Goal: Information Seeking & Learning: Learn about a topic

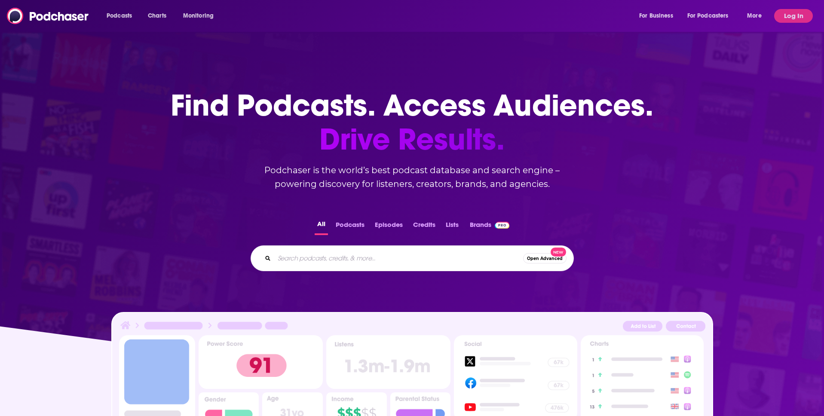
click at [345, 256] on input "Search podcasts, credits, & more..." at bounding box center [398, 258] width 249 height 14
type input "earthlings 2.0"
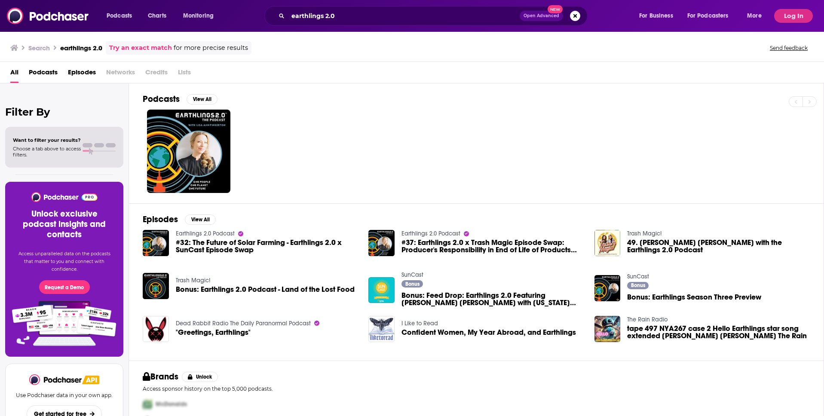
click at [222, 232] on link "Earthlings 2.0 Podcast" at bounding box center [205, 233] width 59 height 7
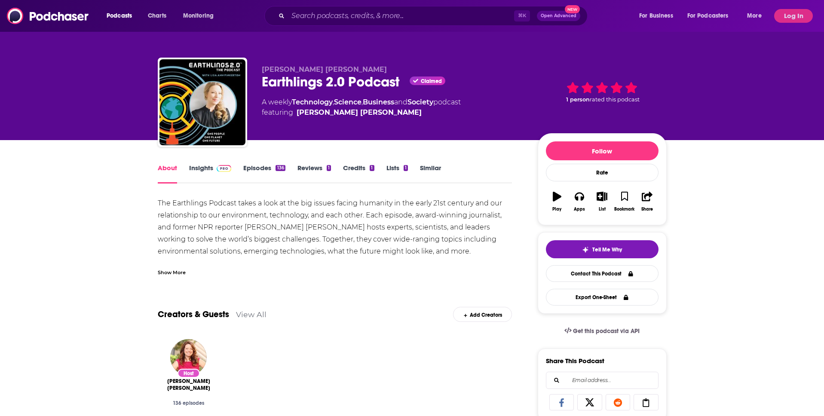
click at [208, 168] on link "Insights" at bounding box center [210, 174] width 43 height 20
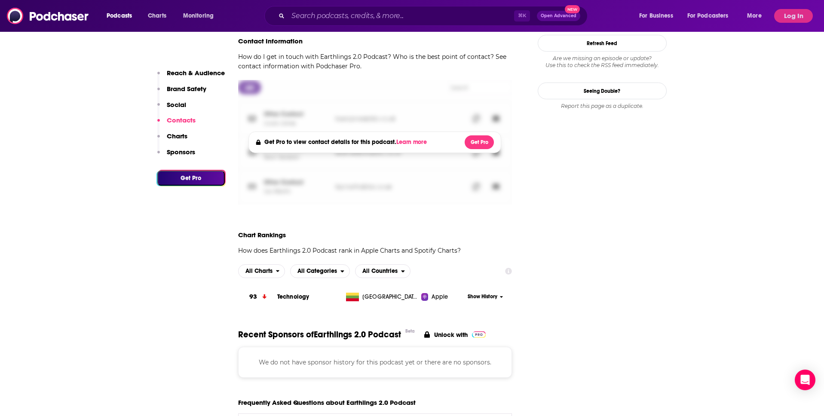
scroll to position [933, 0]
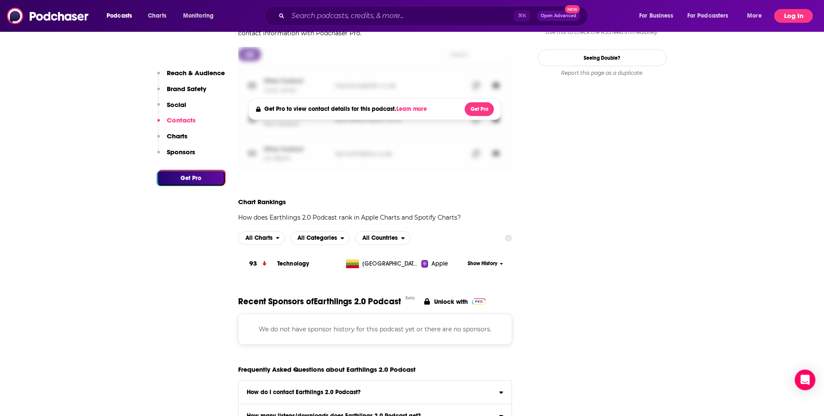
click at [793, 18] on button "Log In" at bounding box center [793, 16] width 39 height 14
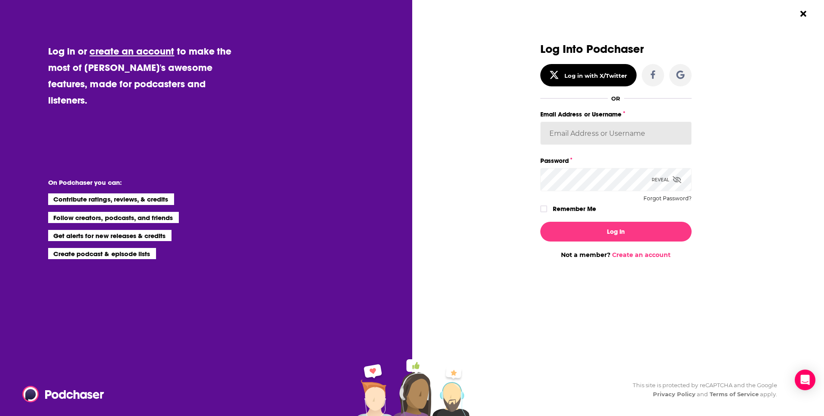
click at [623, 132] on input "Email Address or Username" at bounding box center [615, 133] width 151 height 23
type input "[EMAIL_ADDRESS][DOMAIN_NAME]"
click at [604, 237] on button "Log In" at bounding box center [615, 232] width 151 height 20
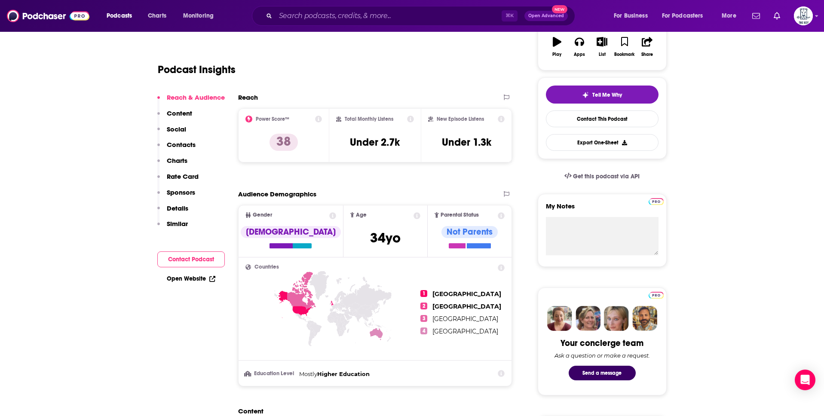
scroll to position [159, 0]
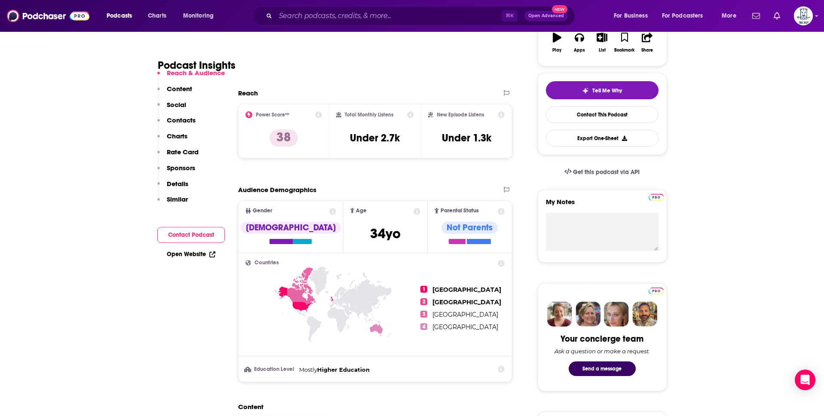
click at [402, 59] on div "Podcast Insights" at bounding box center [332, 60] width 348 height 44
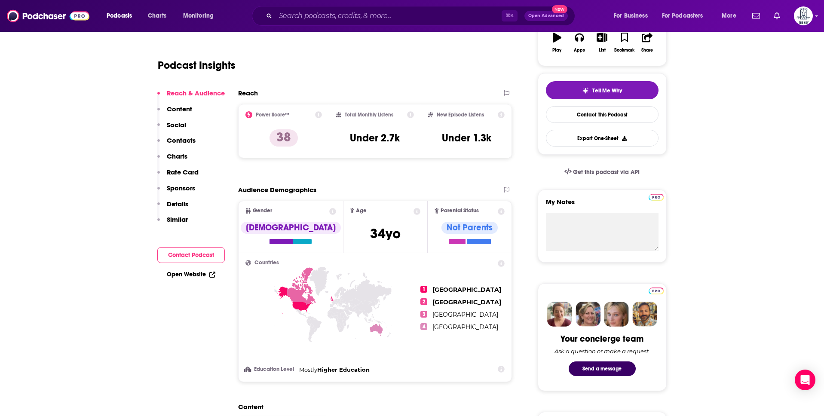
scroll to position [0, 0]
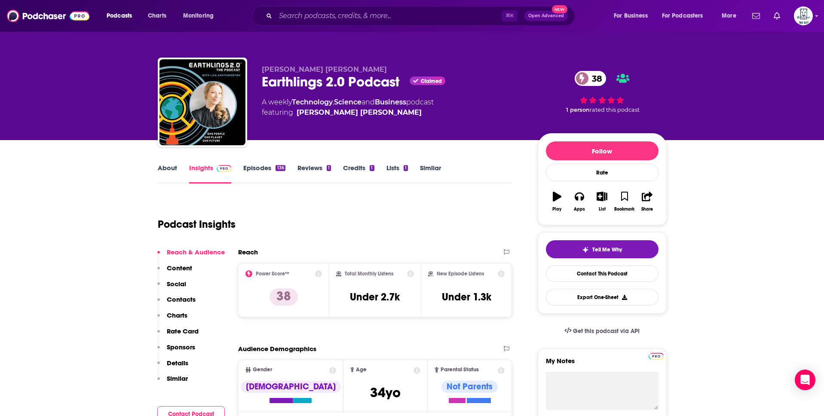
click at [168, 169] on link "About" at bounding box center [167, 174] width 19 height 20
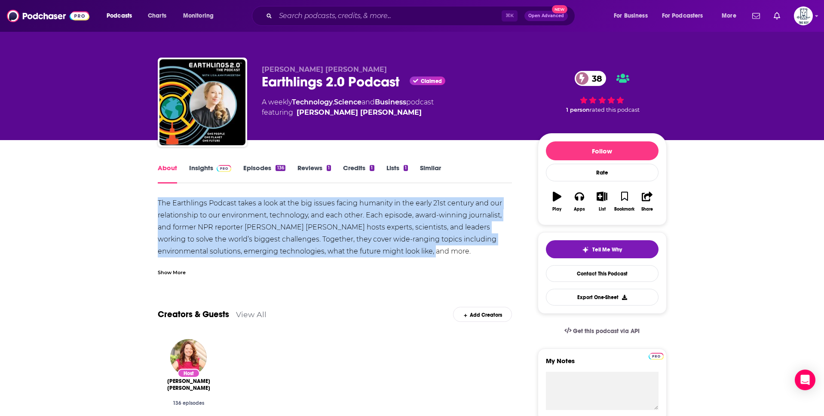
drag, startPoint x: 153, startPoint y: 203, endPoint x: 422, endPoint y: 249, distance: 273.7
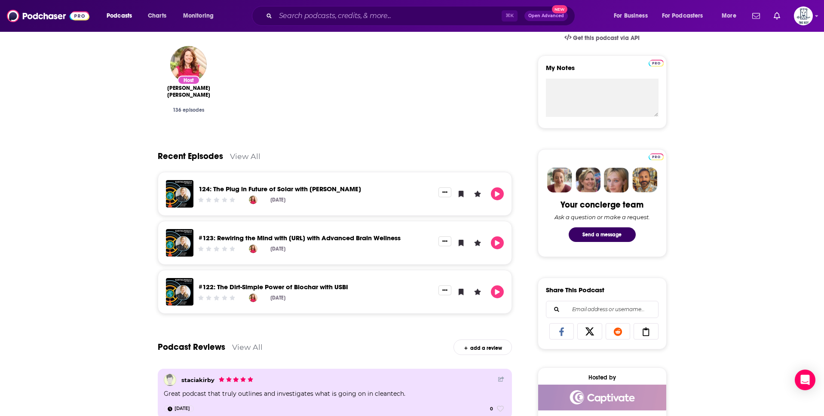
scroll to position [292, 0]
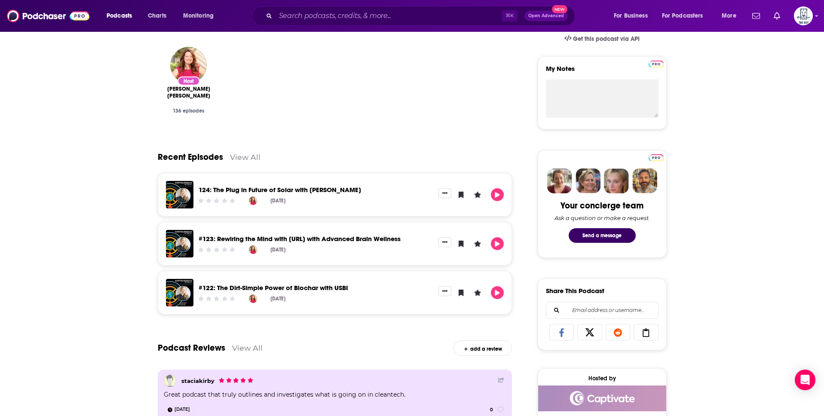
click at [288, 325] on div "Podcast Reviews View All add a review" at bounding box center [335, 343] width 354 height 46
click at [238, 160] on link "View All" at bounding box center [245, 157] width 31 height 9
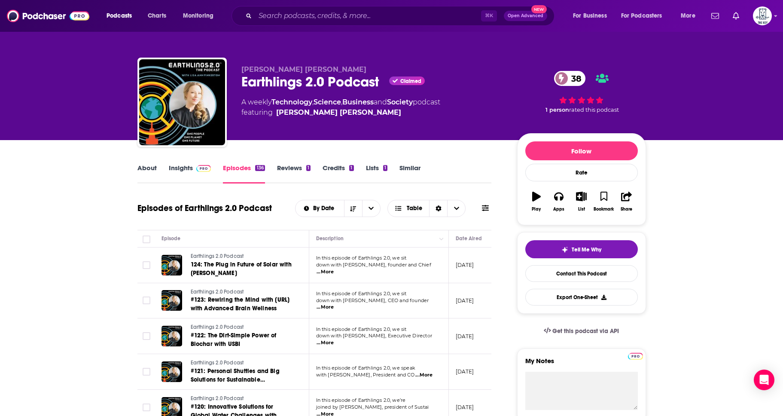
click at [145, 169] on link "About" at bounding box center [146, 174] width 19 height 20
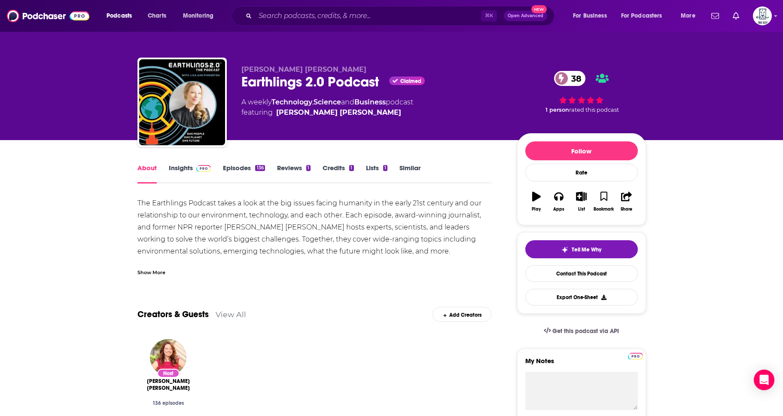
click at [243, 204] on div "The Earthlings Podcast takes a look at the big issues facing humanity in the ea…" at bounding box center [314, 239] width 354 height 84
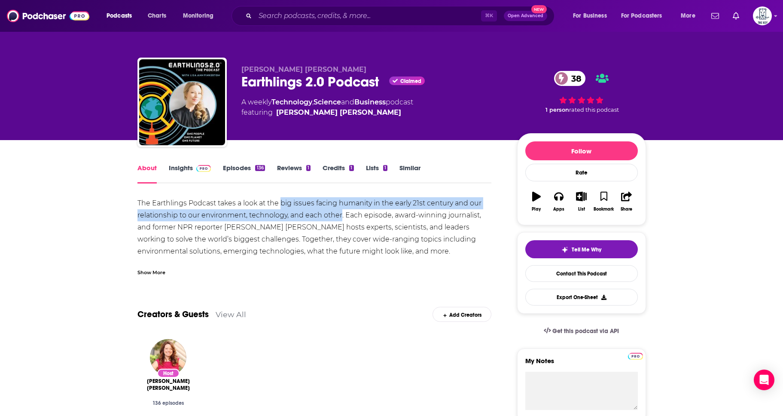
drag, startPoint x: 281, startPoint y: 203, endPoint x: 341, endPoint y: 218, distance: 61.6
click at [341, 218] on div "The Earthlings Podcast takes a look at the big issues facing humanity in the ea…" at bounding box center [314, 239] width 354 height 84
copy div "big issues facing humanity in the early 21st century and our relationship to ou…"
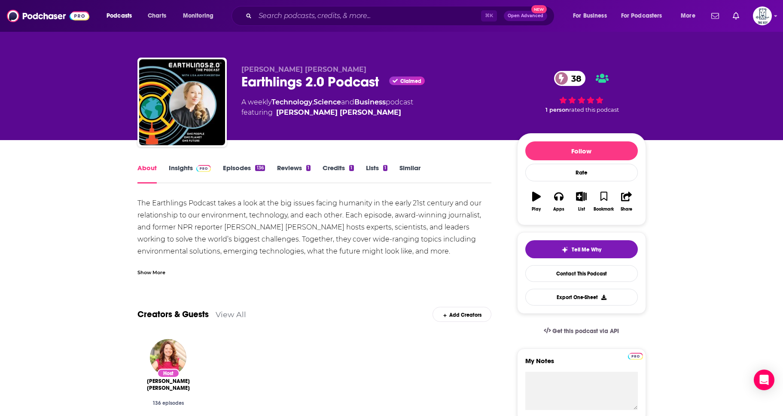
click at [289, 263] on div "Show More" at bounding box center [314, 269] width 354 height 15
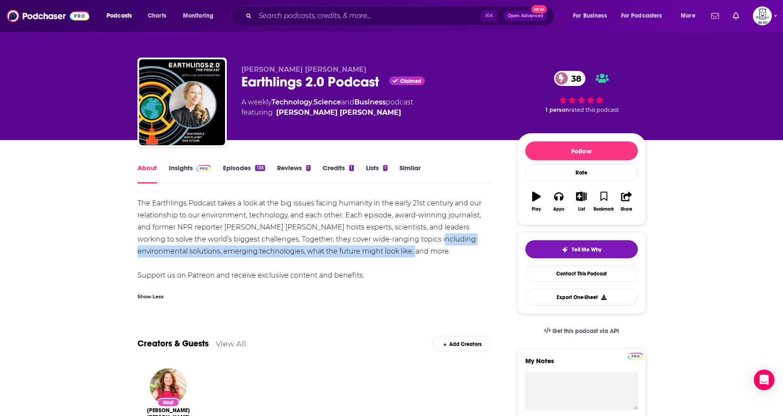
drag, startPoint x: 405, startPoint y: 239, endPoint x: 413, endPoint y: 255, distance: 17.7
click at [413, 255] on div "The Earthlings Podcast takes a look at the big issues facing humanity in the ea…" at bounding box center [314, 239] width 354 height 84
copy div "environmental solutions, emerging technologies, what the future might look like…"
click at [180, 169] on link "Insights" at bounding box center [190, 174] width 43 height 20
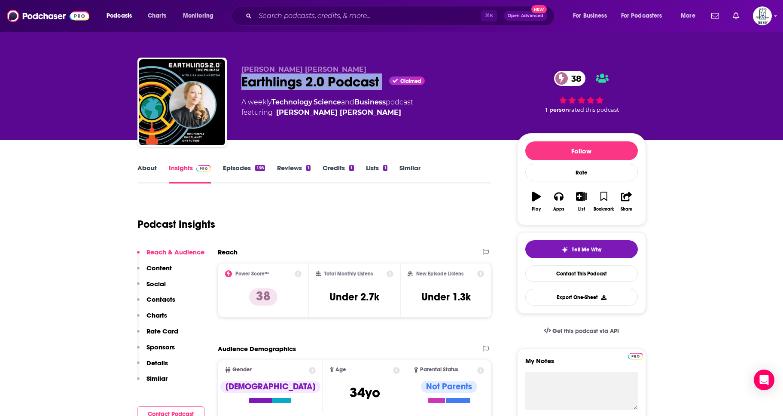
drag, startPoint x: 385, startPoint y: 82, endPoint x: 244, endPoint y: 82, distance: 141.4
click at [244, 82] on div "Earthlings 2.0 Podcast Claimed 38" at bounding box center [372, 81] width 262 height 17
copy div "Earthlings 2.0 Podcast"
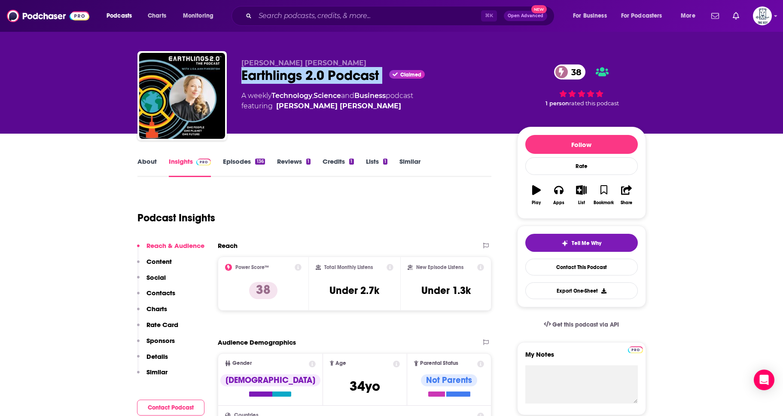
scroll to position [2, 0]
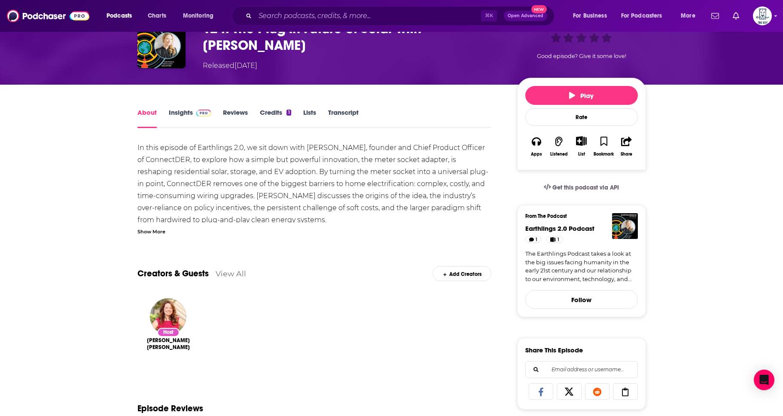
scroll to position [55, 0]
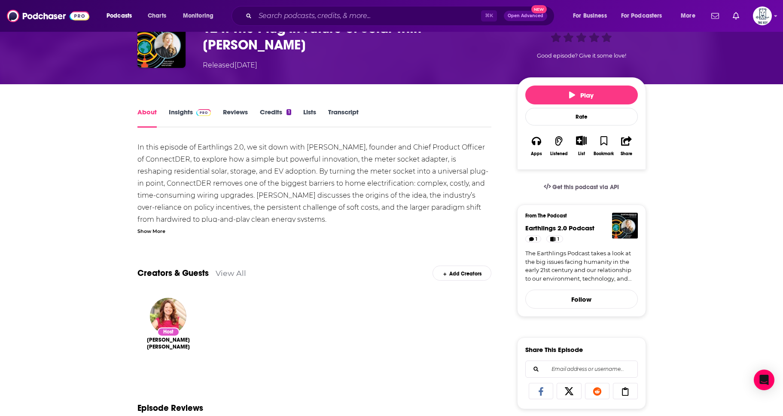
click at [313, 162] on div "In this episode of Earthlings 2.0, we sit down with Whit Fulton, founder and Ch…" at bounding box center [314, 417] width 354 height 553
drag, startPoint x: 306, startPoint y: 143, endPoint x: 180, endPoint y: 152, distance: 126.2
click at [180, 152] on div "In this episode of Earthlings 2.0, we sit down with Whit Fulton, founder and Ch…" at bounding box center [314, 417] width 354 height 553
copy div "Whit Fulton, founder and Chief Product Officer of ConnectDER"
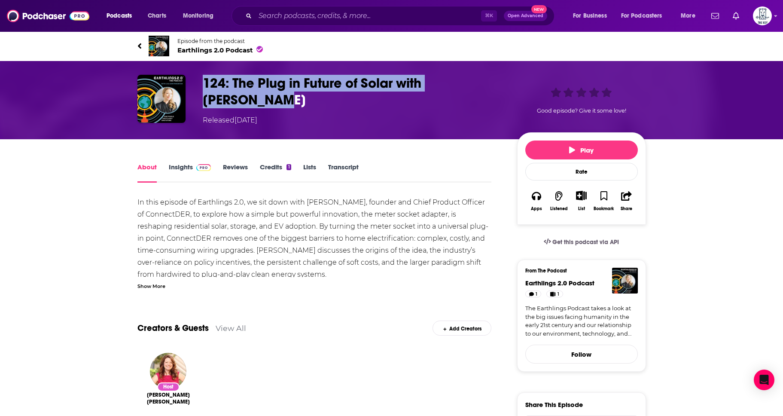
drag, startPoint x: 202, startPoint y: 83, endPoint x: 493, endPoint y: 85, distance: 291.3
click at [494, 85] on h1 "124: The Plug in Future of Solar with [PERSON_NAME]" at bounding box center [353, 92] width 301 height 34
copy h1 "124: The Plug in Future of Solar with [PERSON_NAME]"
click at [195, 49] on span "Earthlings 2.0 Podcast" at bounding box center [219, 50] width 85 height 8
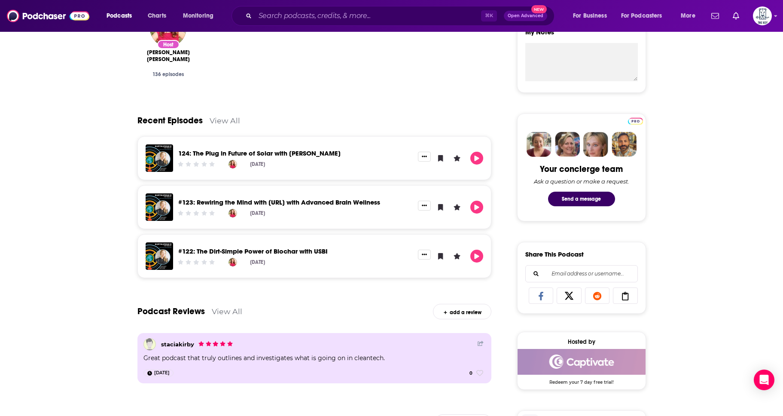
scroll to position [329, 0]
click at [219, 117] on link "View All" at bounding box center [225, 120] width 31 height 9
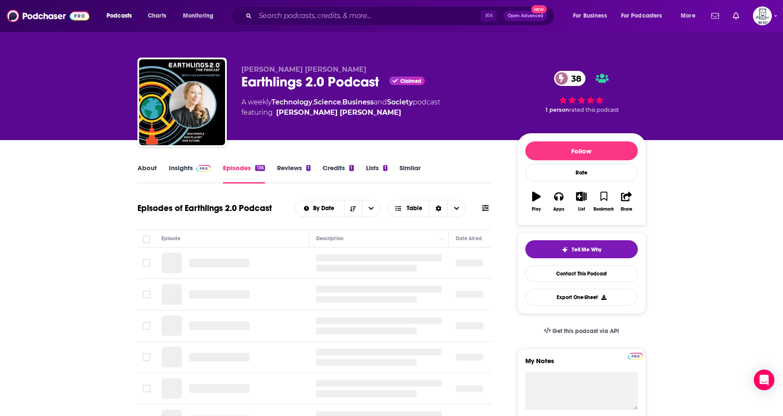
scroll to position [180, 0]
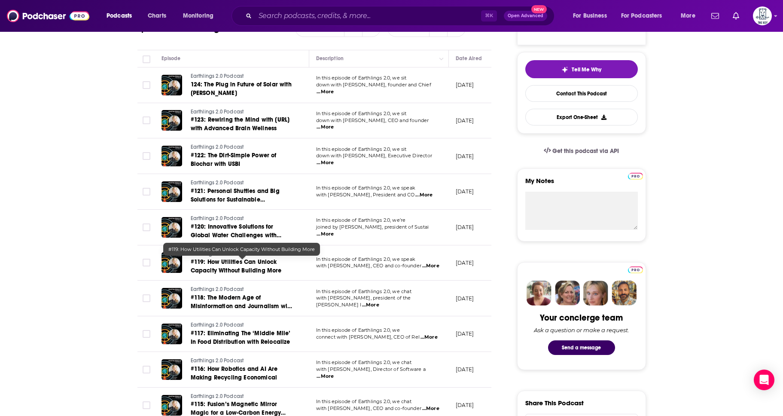
click at [229, 268] on span "#119: How Utilities Can Unlock Capacity Without Building More" at bounding box center [236, 266] width 91 height 16
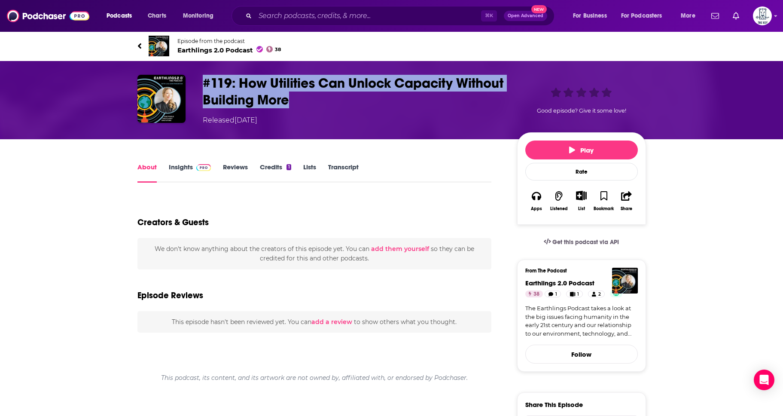
drag, startPoint x: 339, startPoint y: 104, endPoint x: 198, endPoint y: 89, distance: 141.3
click at [198, 88] on div "#119: How Utilities Can Unlock Capacity Without Building More Released Wednesda…" at bounding box center [391, 100] width 509 height 51
